Goal: Task Accomplishment & Management: Use online tool/utility

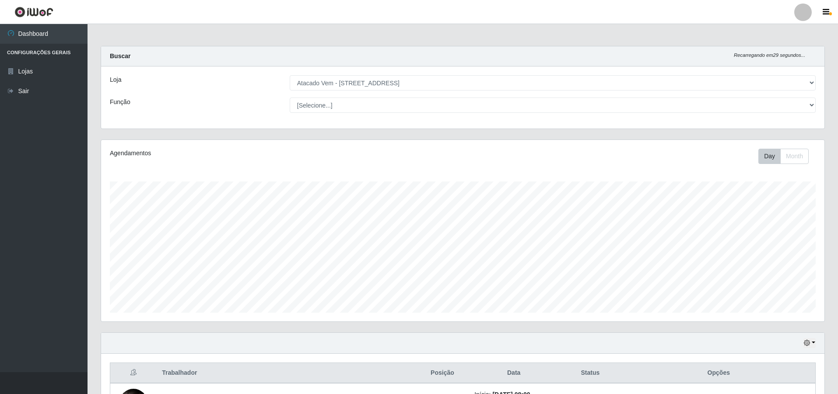
select select "461"
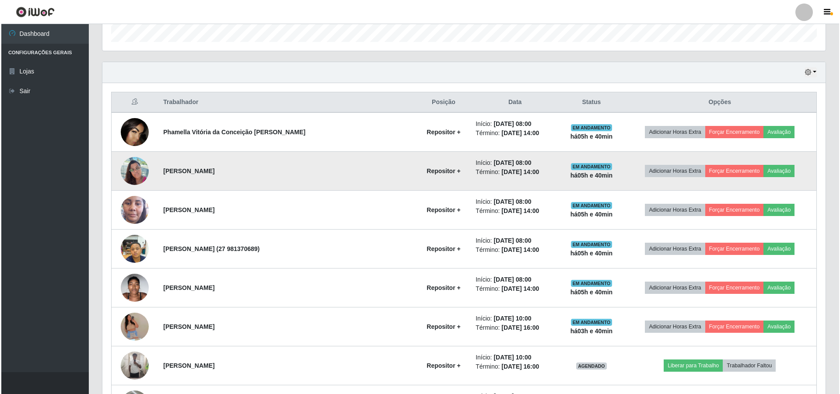
scroll to position [350, 0]
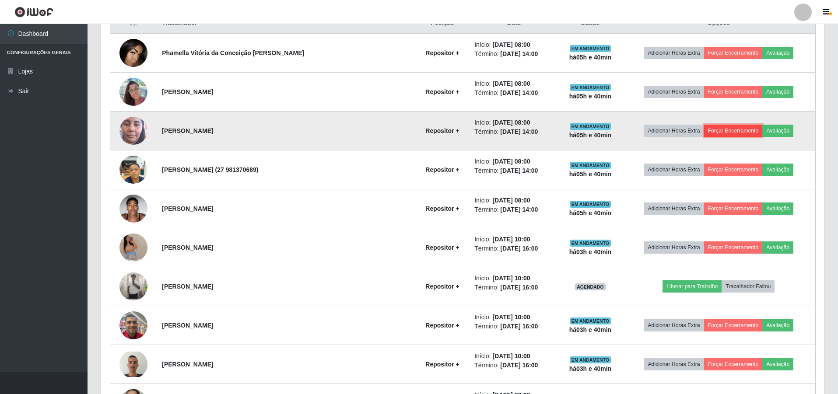
click at [708, 133] on button "Forçar Encerramento" at bounding box center [733, 131] width 59 height 12
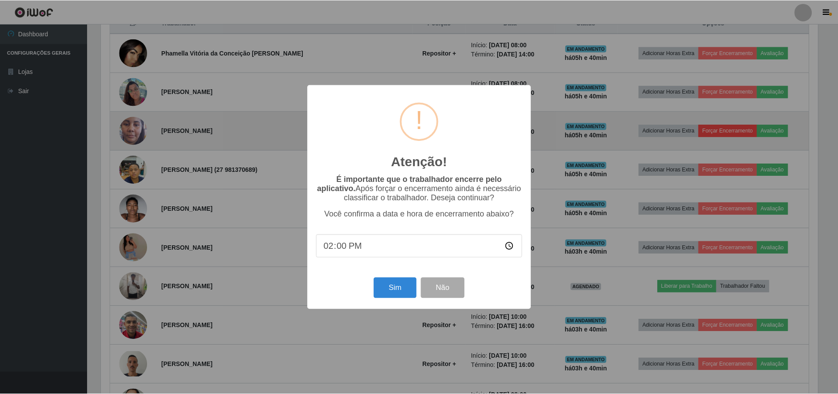
scroll to position [182, 719]
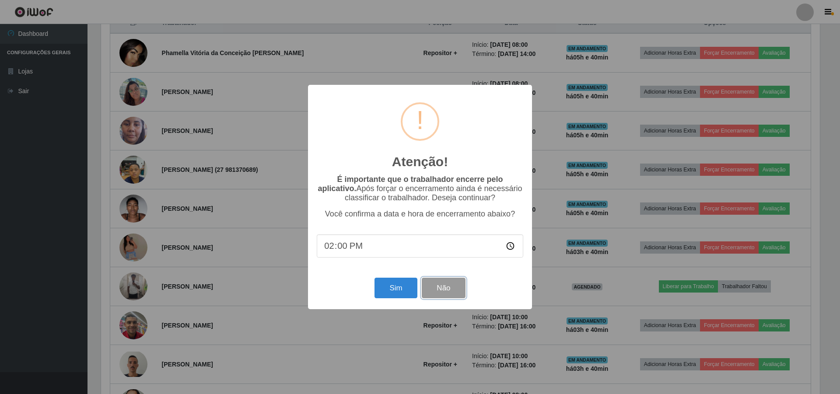
click at [459, 286] on button "Não" at bounding box center [443, 288] width 43 height 21
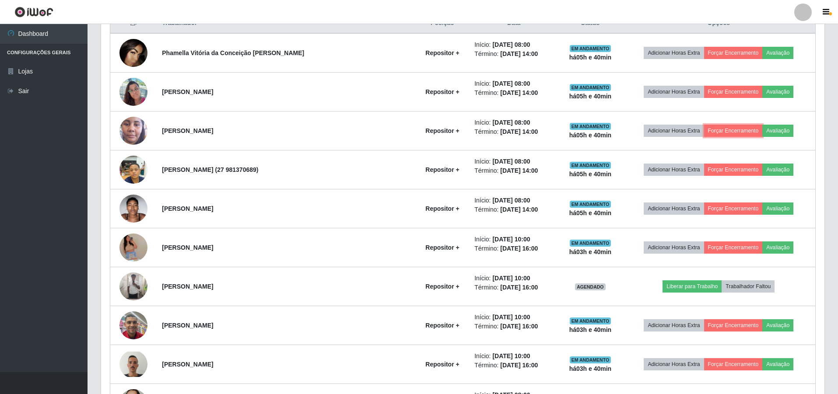
scroll to position [263, 0]
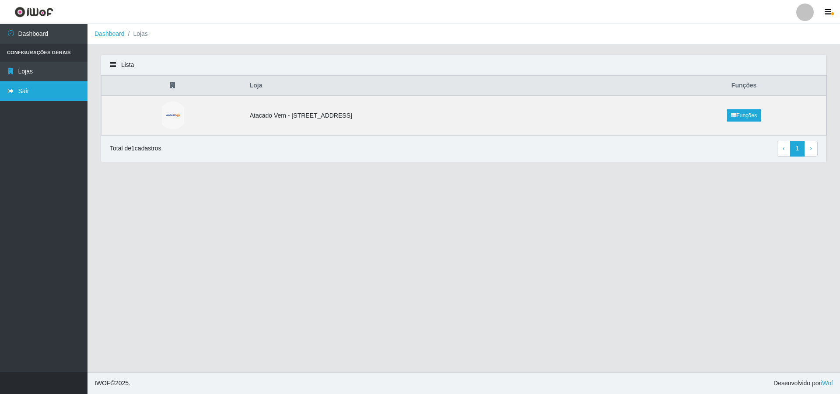
click at [31, 95] on link "Sair" at bounding box center [44, 91] width 88 height 20
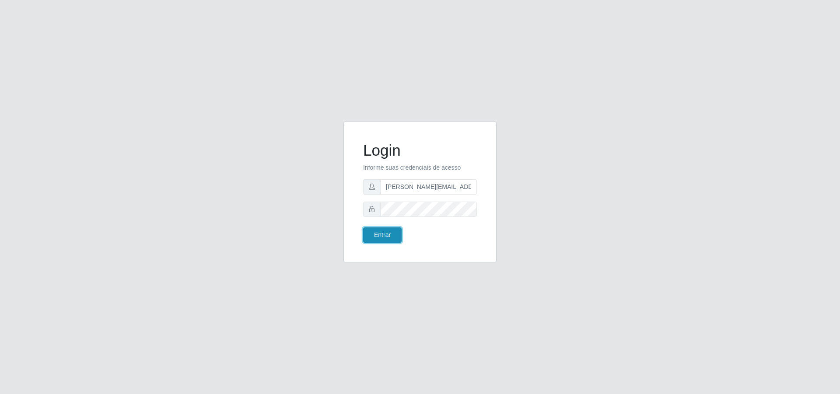
click at [374, 235] on button "Entrar" at bounding box center [382, 235] width 39 height 15
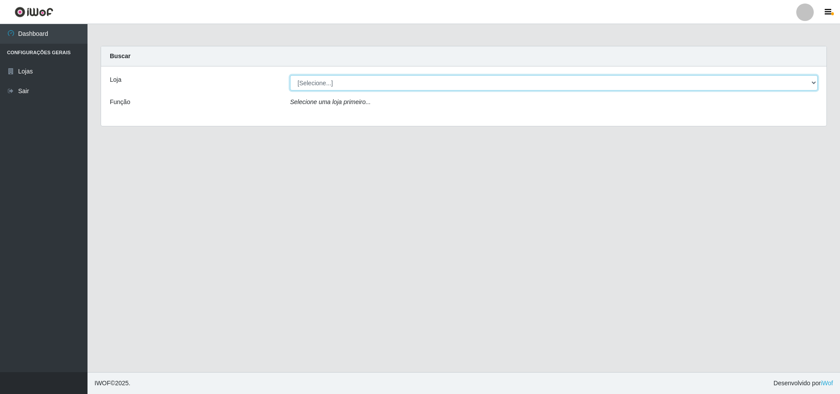
click at [382, 83] on select "[Selecione...] Atacado Vem - Loja 47 Jardim Limoeiro" at bounding box center [554, 82] width 528 height 15
select select "461"
click at [290, 75] on select "[Selecione...] Atacado Vem - Loja 47 Jardim Limoeiro" at bounding box center [554, 82] width 528 height 15
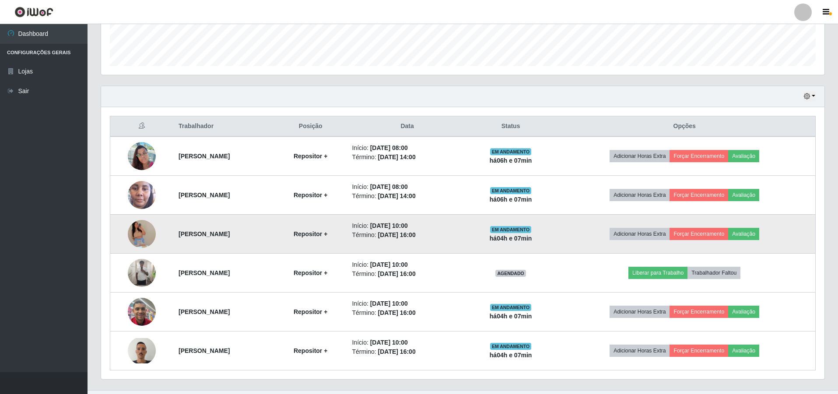
scroll to position [263, 0]
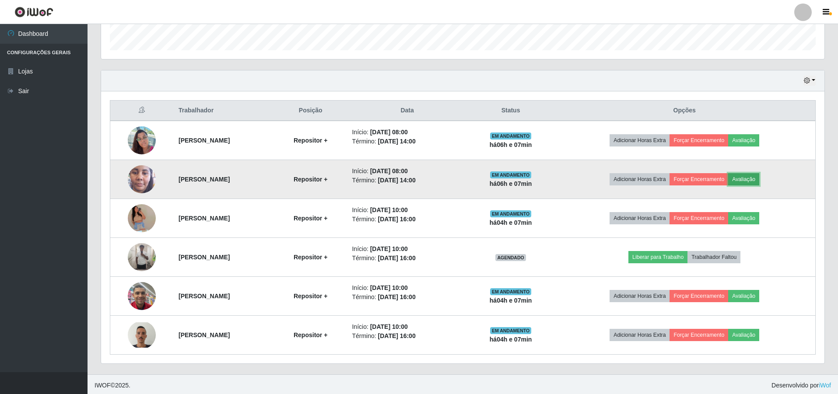
click at [759, 175] on button "Avaliação" at bounding box center [743, 179] width 31 height 12
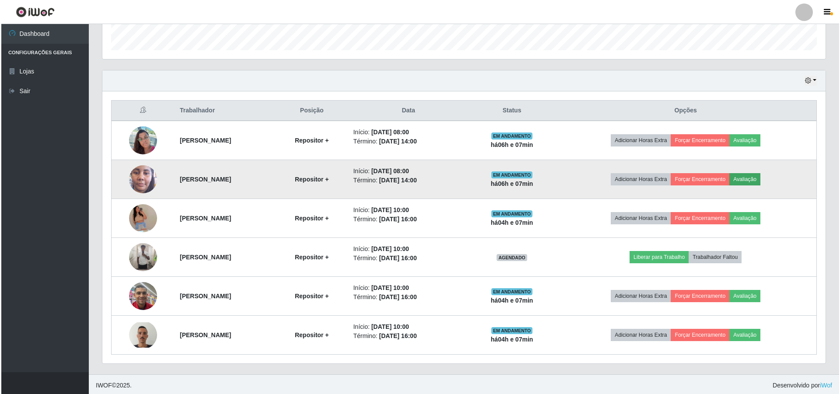
scroll to position [182, 719]
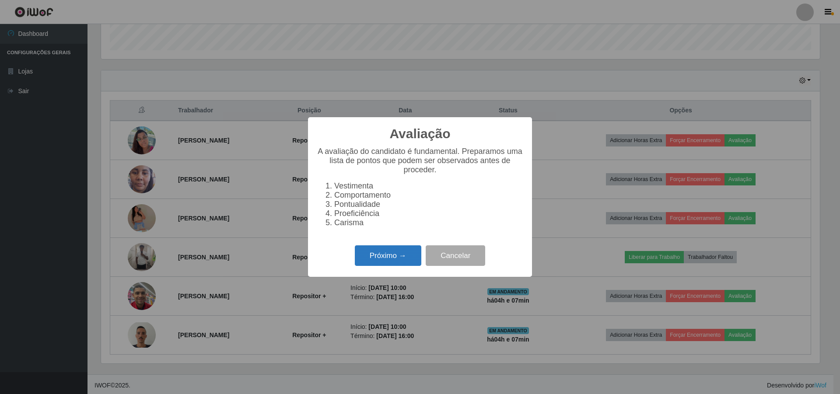
click at [405, 258] on button "Próximo →" at bounding box center [388, 255] width 67 height 21
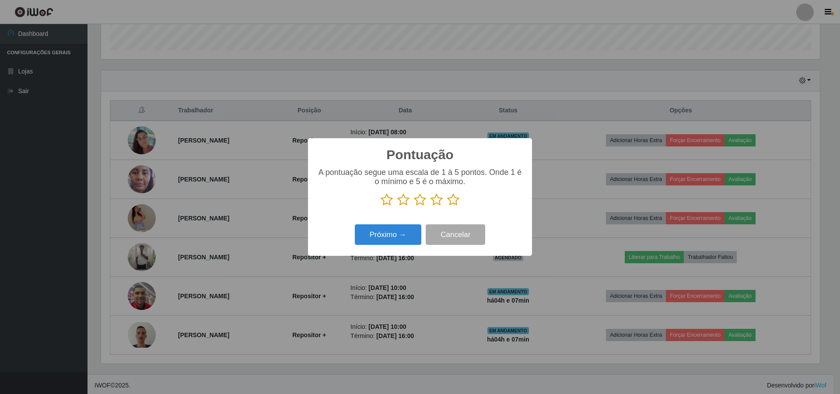
scroll to position [437409, 436871]
click at [452, 202] on icon at bounding box center [453, 199] width 12 height 13
click at [447, 207] on input "radio" at bounding box center [447, 207] width 0 height 0
click at [403, 228] on button "Próximo →" at bounding box center [388, 234] width 67 height 21
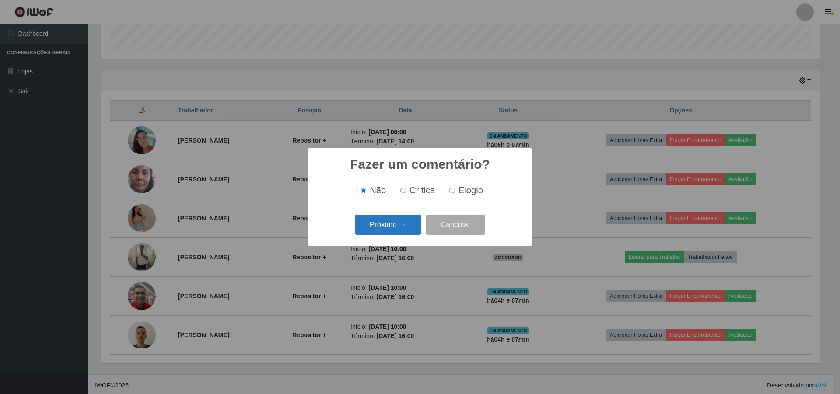
click at [399, 224] on button "Próximo →" at bounding box center [388, 225] width 67 height 21
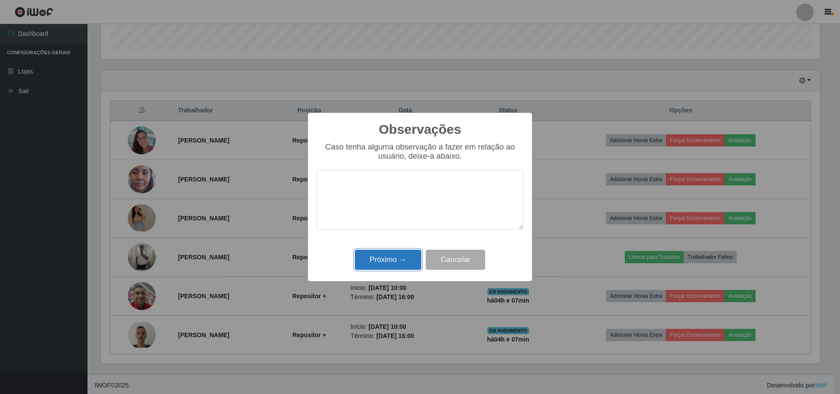
click at [400, 260] on button "Próximo →" at bounding box center [388, 260] width 67 height 21
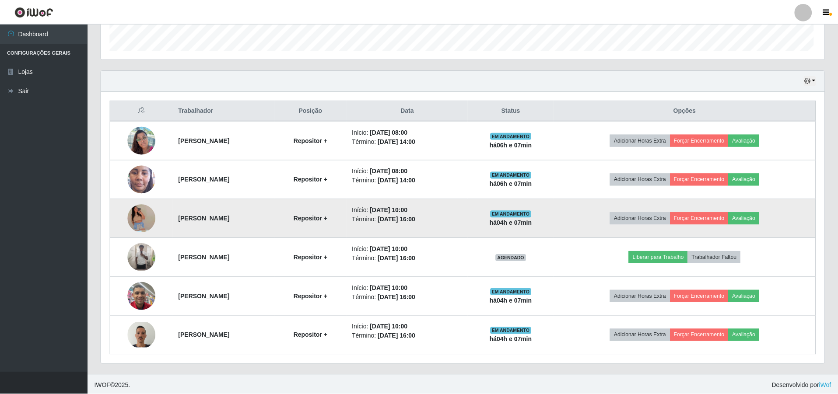
scroll to position [182, 723]
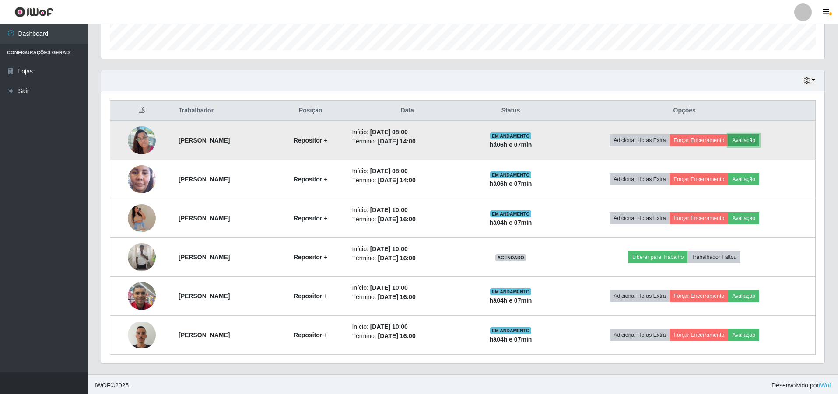
click at [754, 137] on button "Avaliação" at bounding box center [743, 140] width 31 height 12
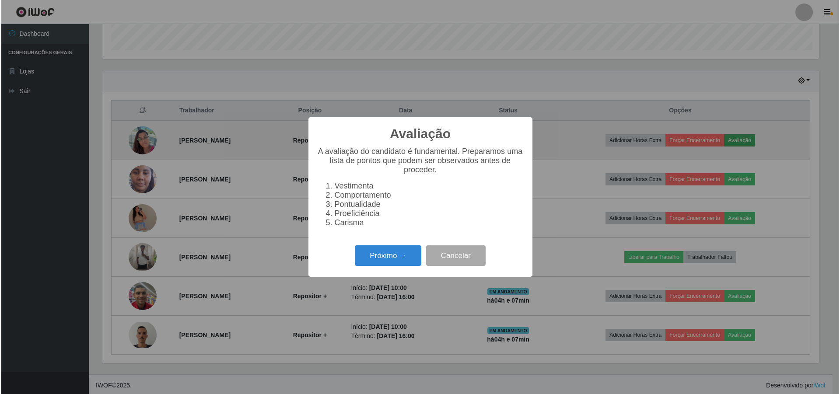
scroll to position [182, 719]
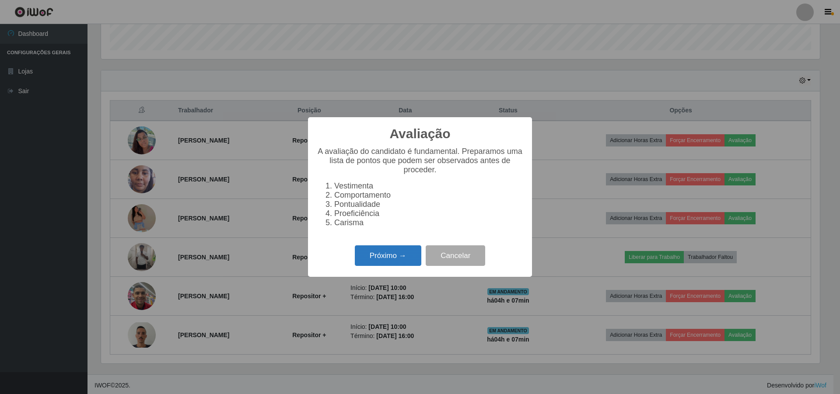
click at [379, 261] on button "Próximo →" at bounding box center [388, 255] width 67 height 21
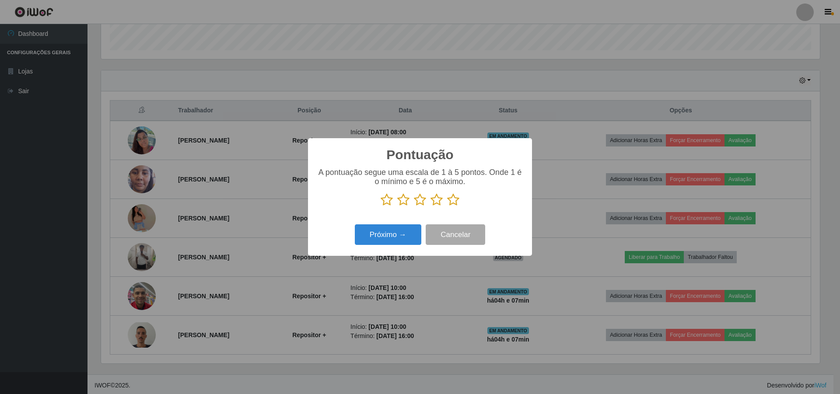
scroll to position [437409, 436871]
click at [459, 203] on icon at bounding box center [453, 199] width 12 height 13
click at [447, 207] on input "radio" at bounding box center [447, 207] width 0 height 0
click at [409, 238] on button "Próximo →" at bounding box center [388, 234] width 67 height 21
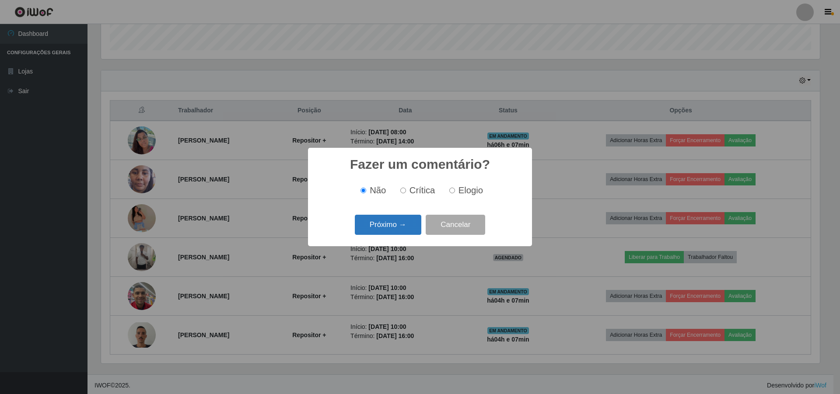
click at [386, 230] on button "Próximo →" at bounding box center [388, 225] width 67 height 21
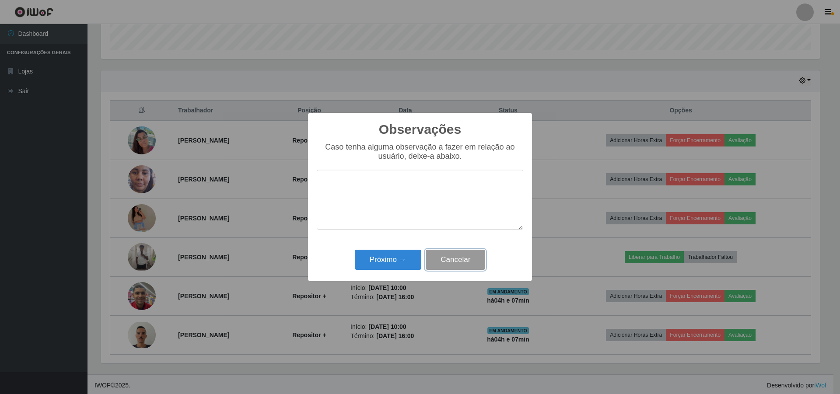
click at [453, 265] on button "Cancelar" at bounding box center [456, 260] width 60 height 21
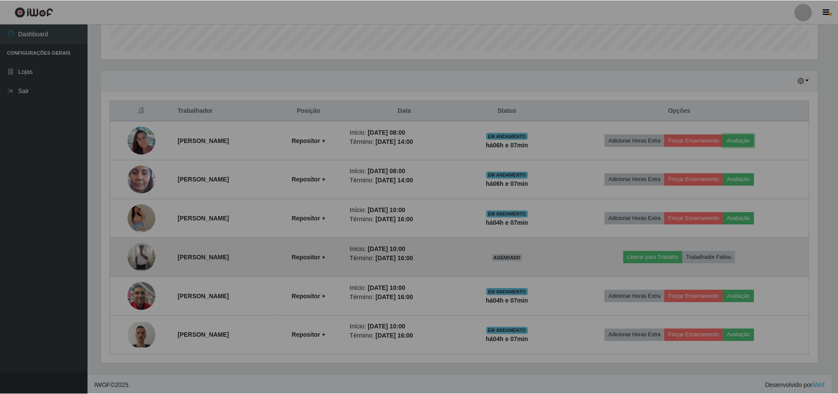
scroll to position [182, 723]
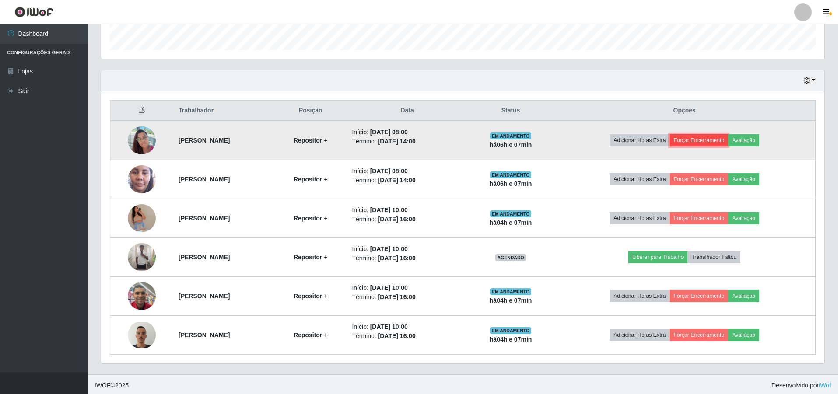
click at [718, 143] on button "Forçar Encerramento" at bounding box center [699, 140] width 59 height 12
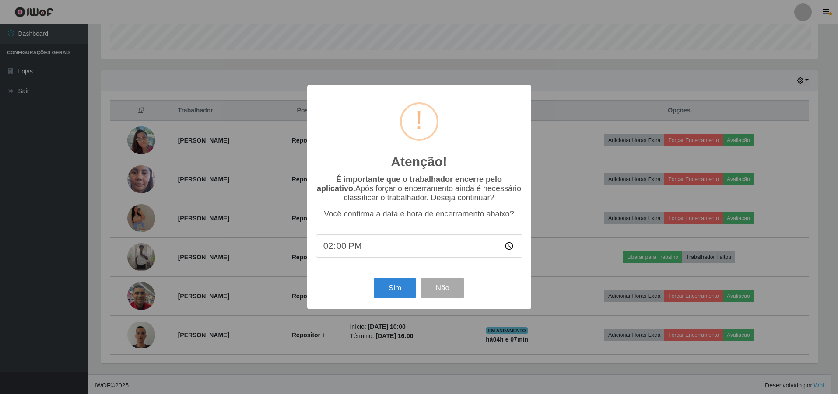
scroll to position [182, 719]
click at [407, 284] on button "Sim" at bounding box center [396, 288] width 42 height 21
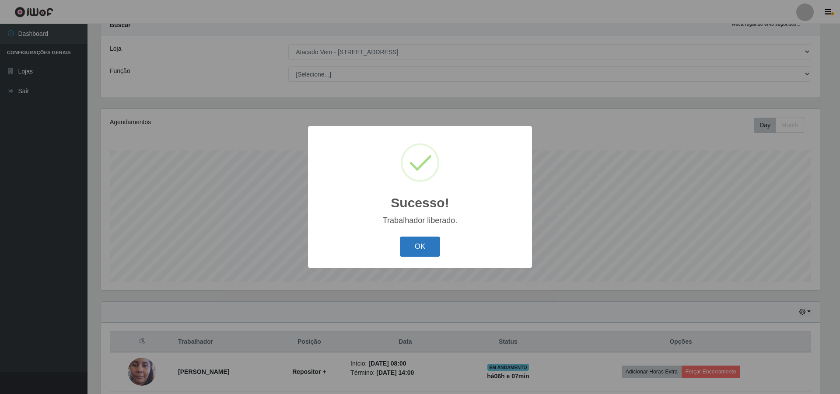
click at [425, 243] on button "OK" at bounding box center [420, 247] width 41 height 21
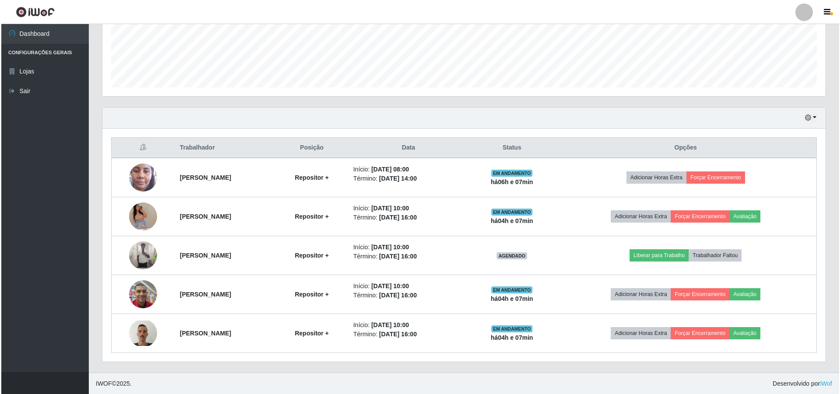
scroll to position [226, 0]
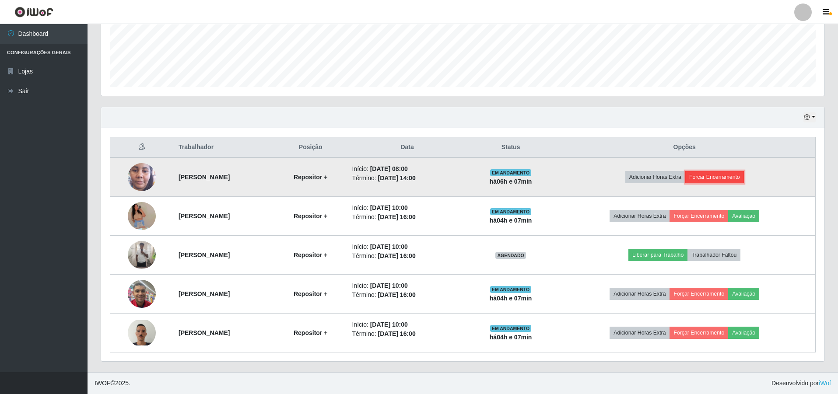
click at [720, 178] on button "Forçar Encerramento" at bounding box center [714, 177] width 59 height 12
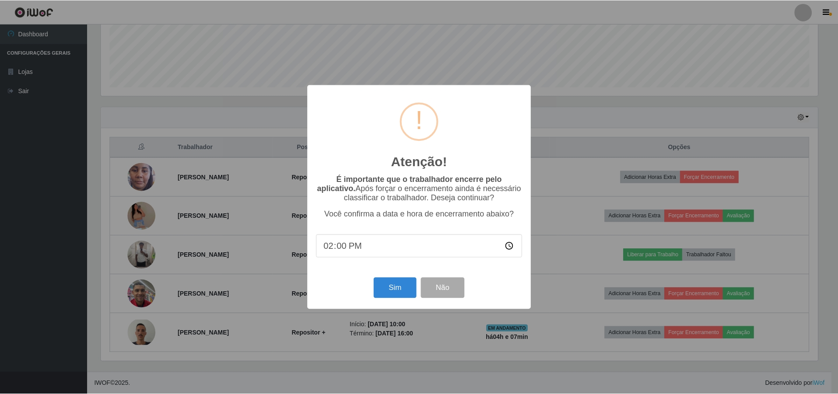
scroll to position [182, 719]
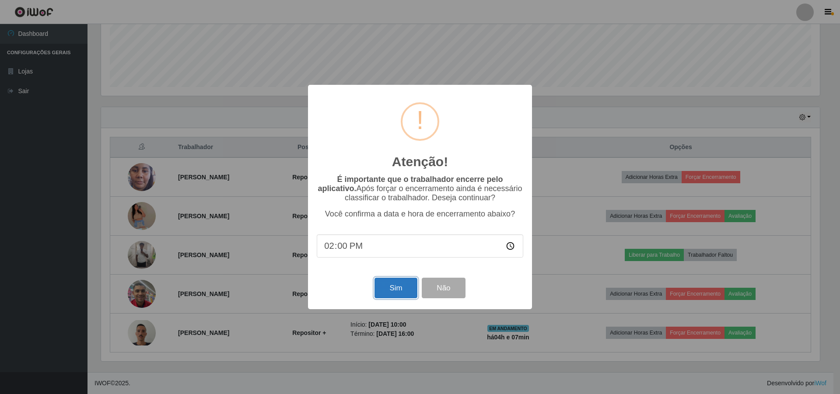
click at [394, 287] on button "Sim" at bounding box center [396, 288] width 42 height 21
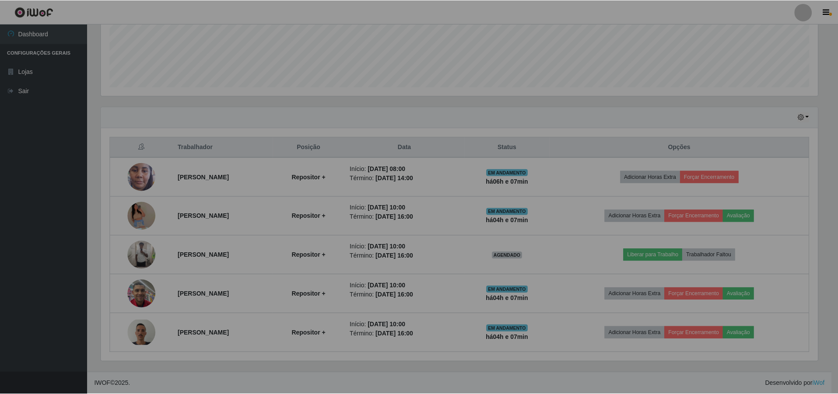
scroll to position [0, 0]
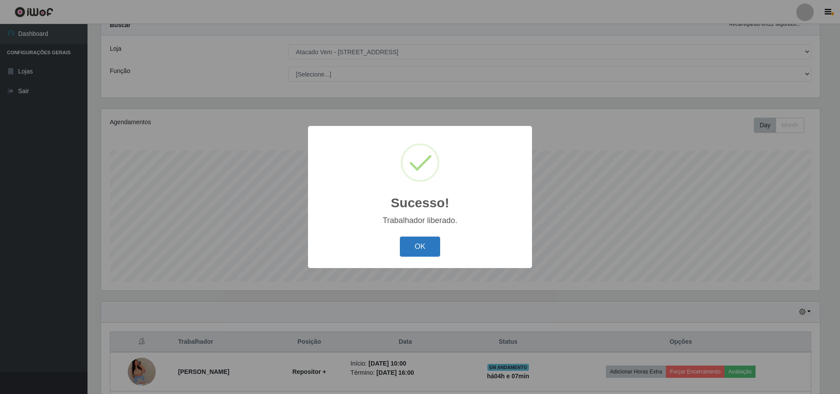
click at [435, 240] on button "OK" at bounding box center [420, 247] width 41 height 21
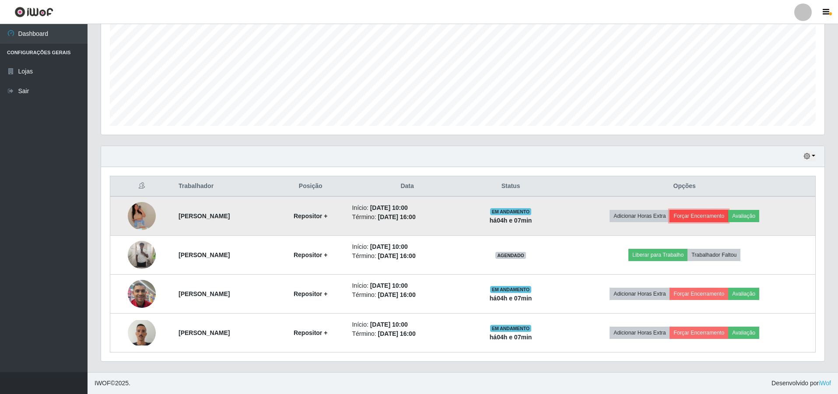
click at [728, 216] on button "Forçar Encerramento" at bounding box center [699, 216] width 59 height 12
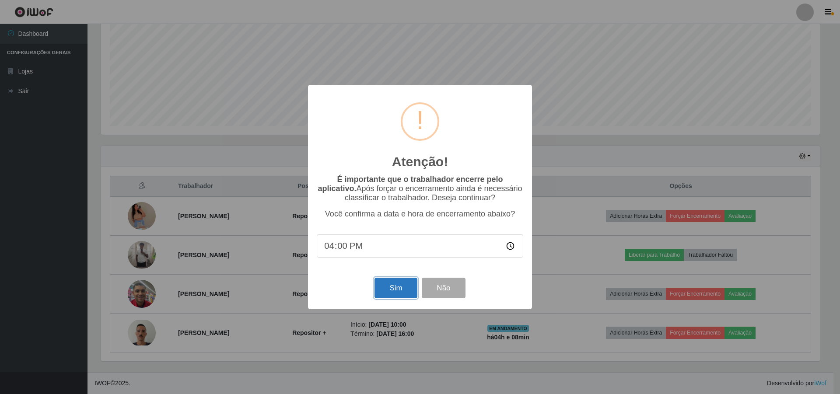
click at [405, 284] on button "Sim" at bounding box center [396, 288] width 42 height 21
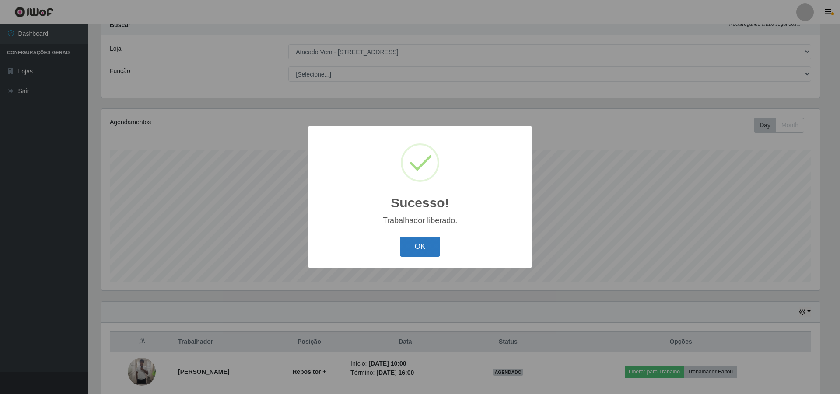
click at [425, 244] on button "OK" at bounding box center [420, 247] width 41 height 21
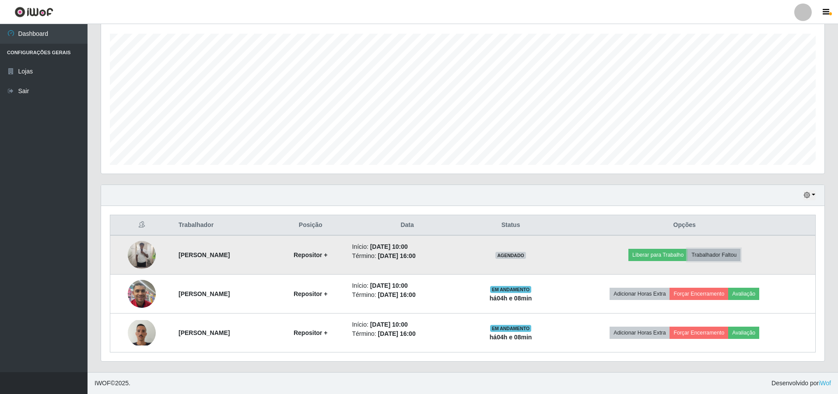
click at [734, 251] on button "Trabalhador Faltou" at bounding box center [713, 255] width 53 height 12
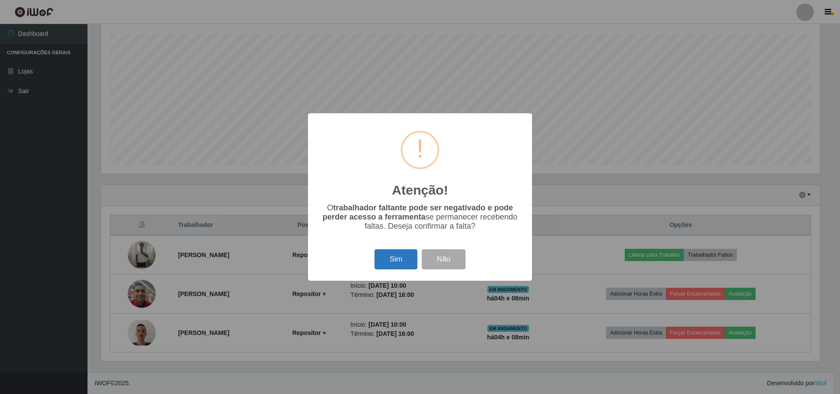
click at [386, 270] on button "Sim" at bounding box center [396, 259] width 42 height 21
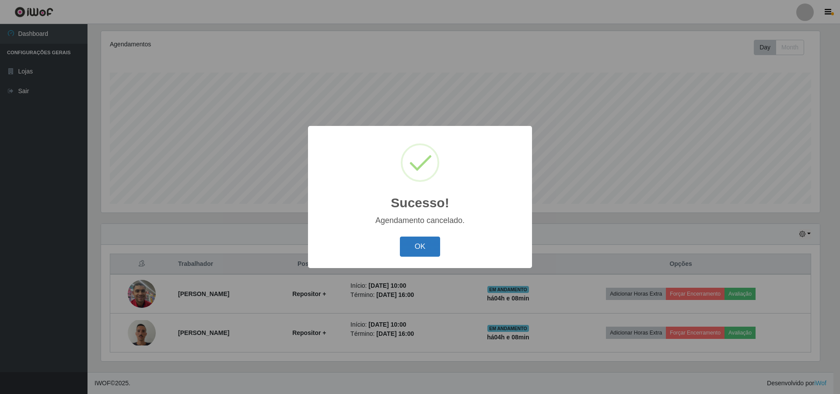
click at [405, 248] on button "OK" at bounding box center [420, 247] width 41 height 21
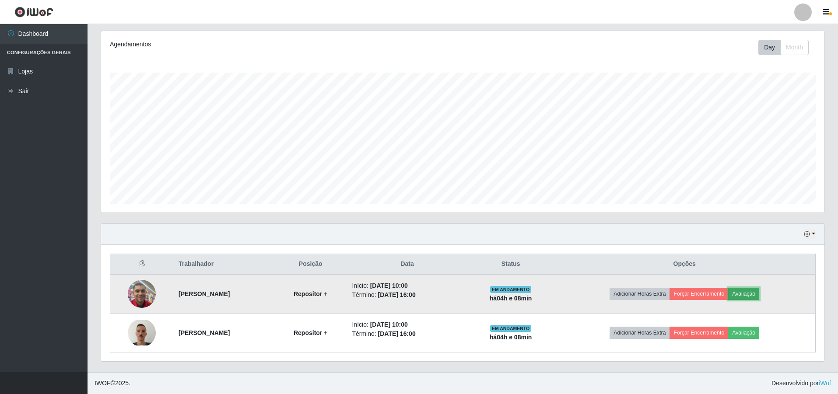
click at [759, 294] on button "Avaliação" at bounding box center [743, 294] width 31 height 12
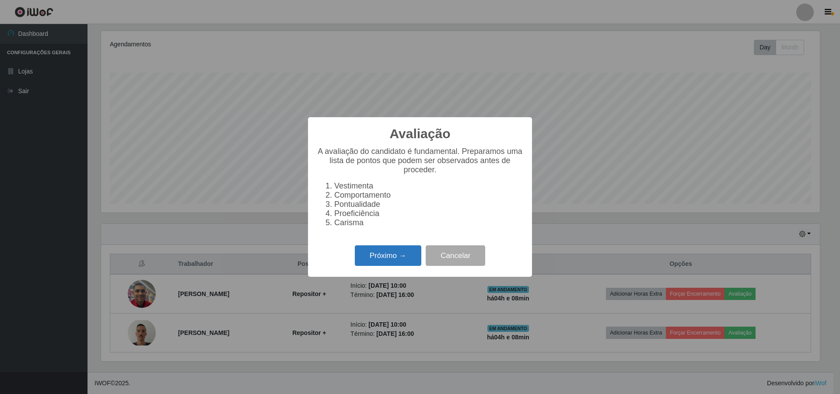
click at [397, 256] on button "Próximo →" at bounding box center [388, 255] width 67 height 21
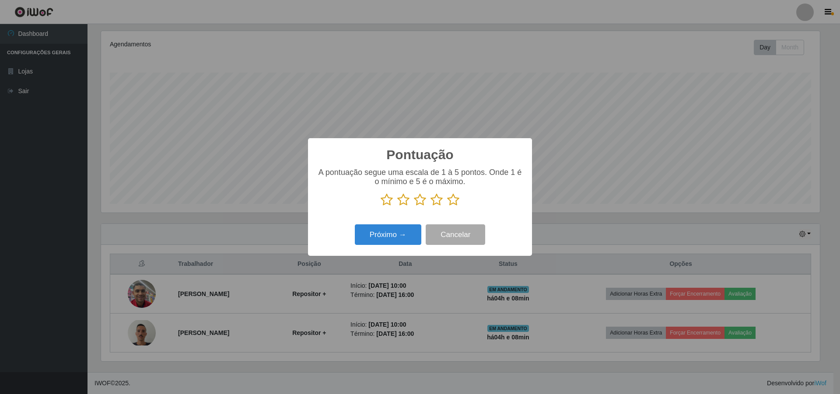
click at [457, 201] on icon at bounding box center [453, 199] width 12 height 13
click at [447, 207] on input "radio" at bounding box center [447, 207] width 0 height 0
click at [402, 235] on button "Próximo →" at bounding box center [388, 234] width 67 height 21
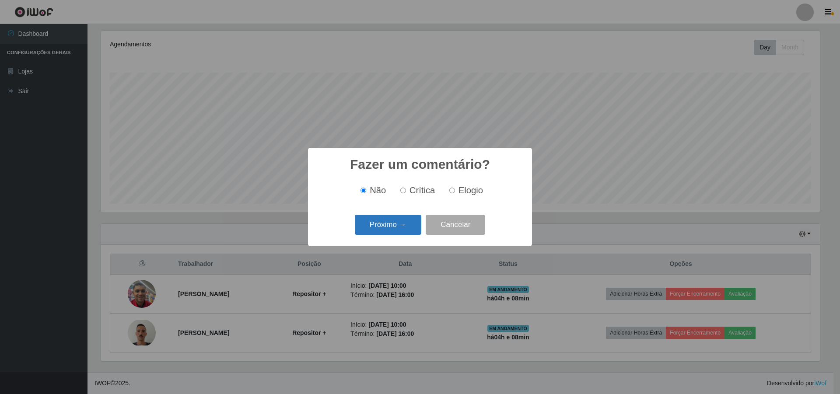
click at [414, 223] on button "Próximo →" at bounding box center [388, 225] width 67 height 21
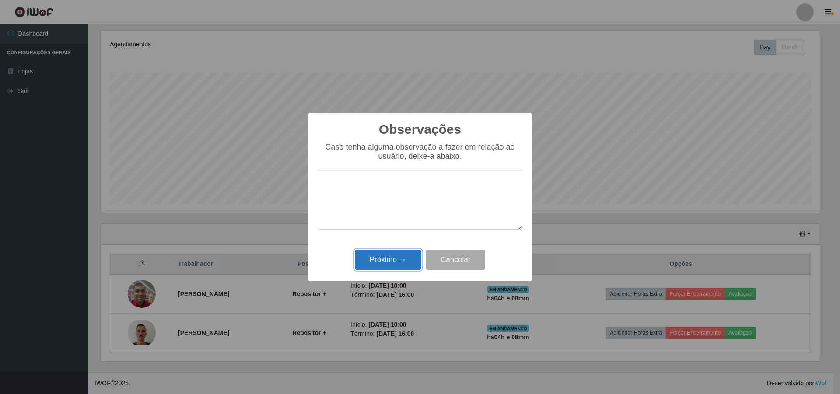
click at [414, 255] on button "Próximo →" at bounding box center [388, 260] width 67 height 21
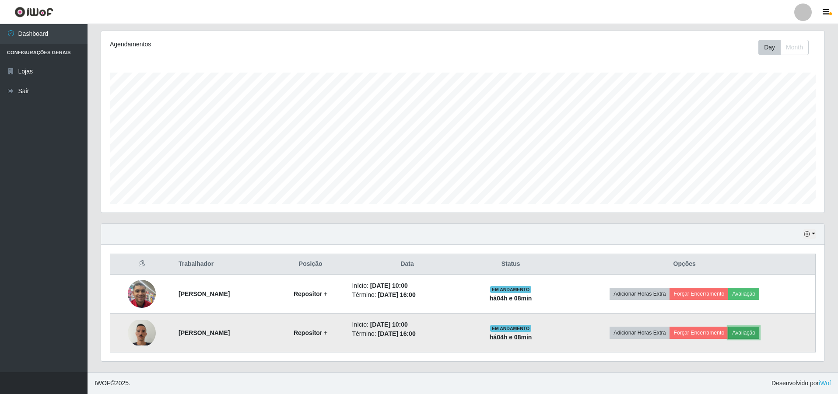
click at [753, 328] on button "Avaliação" at bounding box center [743, 333] width 31 height 12
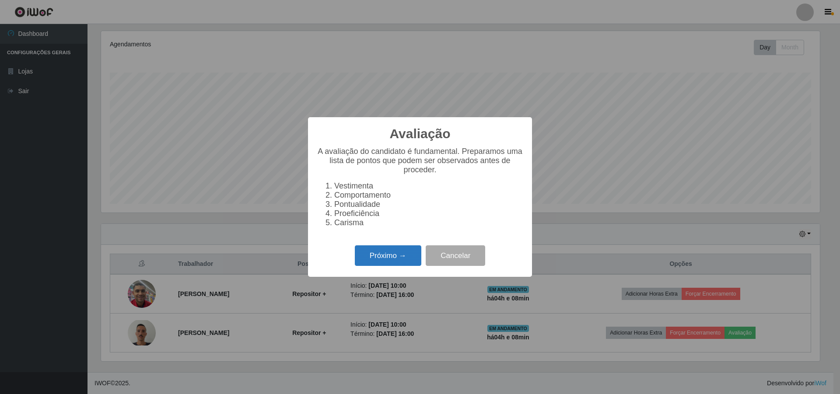
click at [400, 259] on button "Próximo →" at bounding box center [388, 255] width 67 height 21
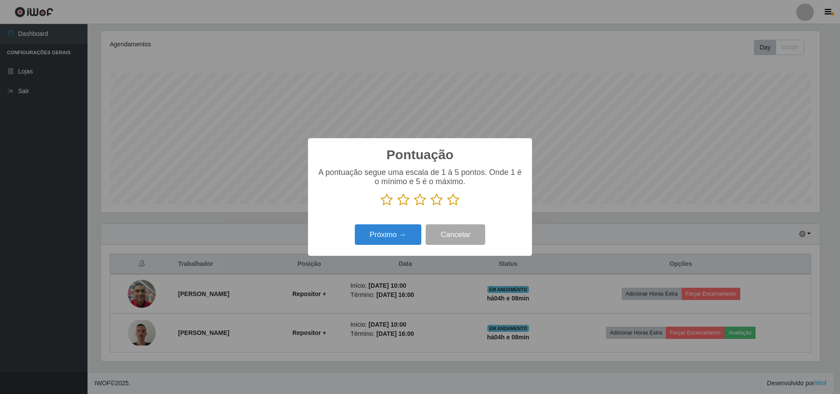
click at [452, 207] on icon at bounding box center [453, 199] width 12 height 13
click at [447, 207] on input "radio" at bounding box center [447, 207] width 0 height 0
click at [399, 233] on button "Próximo →" at bounding box center [388, 234] width 67 height 21
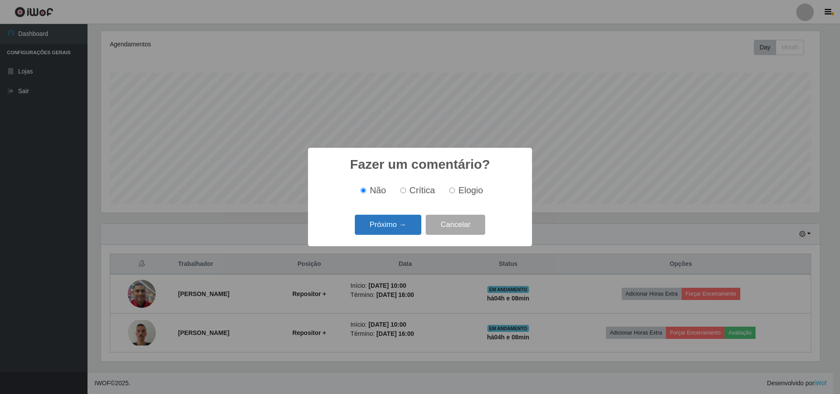
click at [403, 226] on button "Próximo →" at bounding box center [388, 225] width 67 height 21
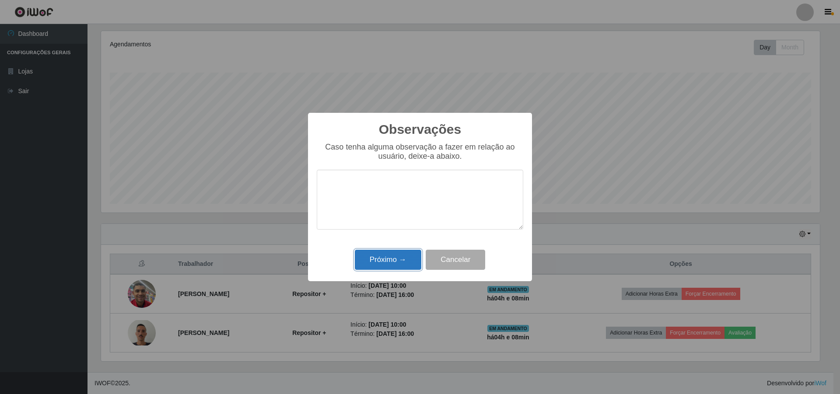
click at [375, 264] on button "Próximo →" at bounding box center [388, 260] width 67 height 21
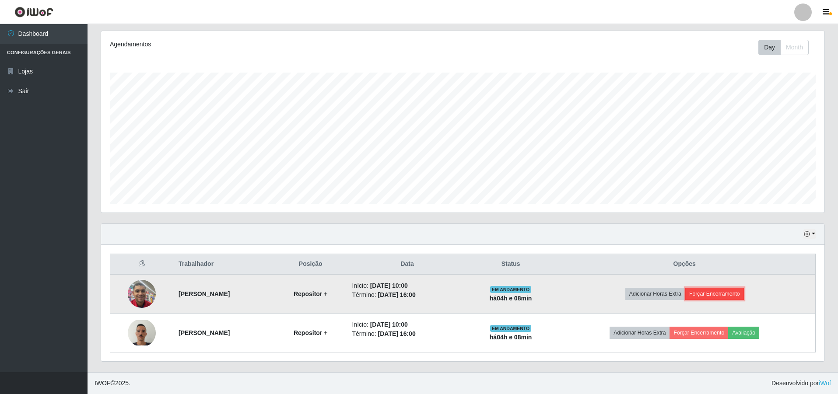
click at [719, 296] on button "Forçar Encerramento" at bounding box center [714, 294] width 59 height 12
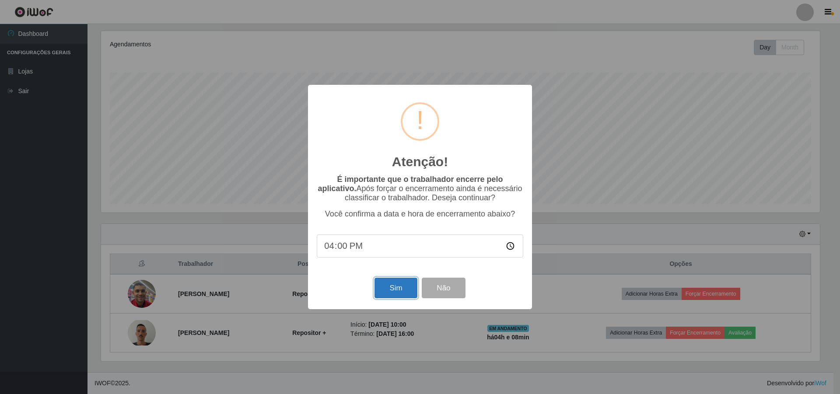
click at [409, 288] on button "Sim" at bounding box center [396, 288] width 42 height 21
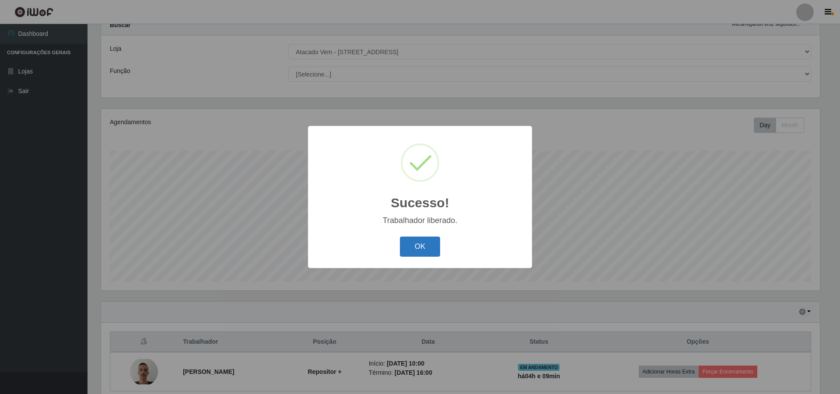
click at [435, 245] on button "OK" at bounding box center [420, 247] width 41 height 21
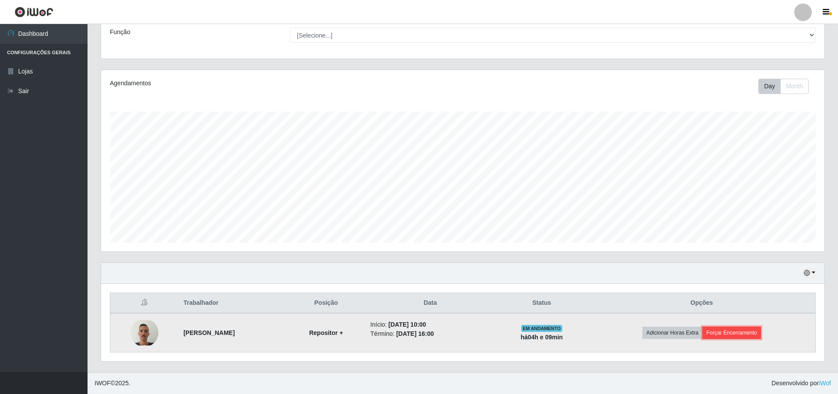
click at [735, 331] on button "Forçar Encerramento" at bounding box center [731, 333] width 59 height 12
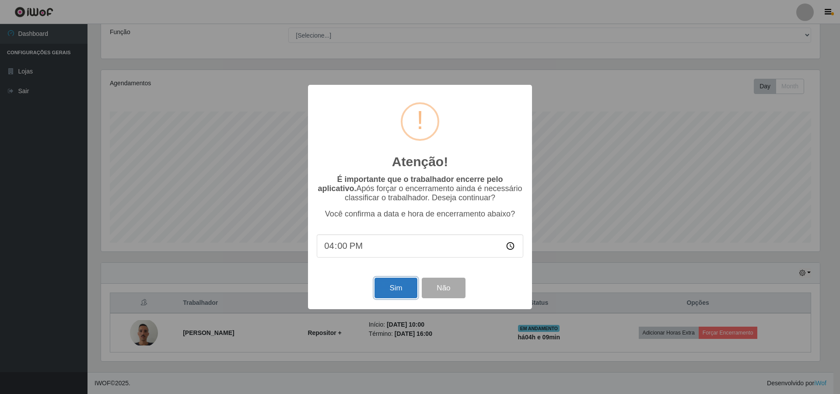
click at [391, 293] on button "Sim" at bounding box center [396, 288] width 42 height 21
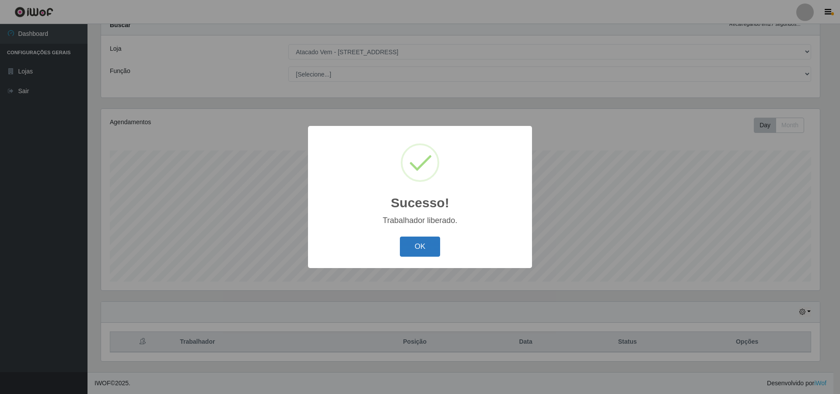
click at [417, 246] on button "OK" at bounding box center [420, 247] width 41 height 21
